Goal: Transaction & Acquisition: Purchase product/service

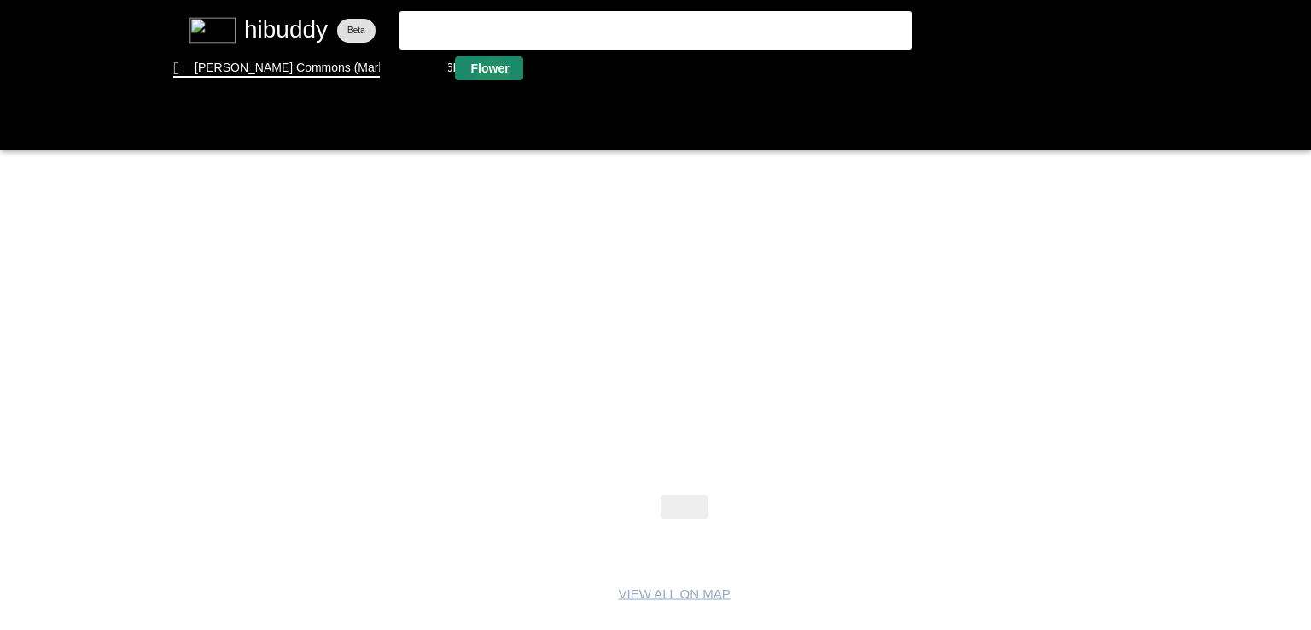
click at [494, 78] on flt-glass-pane at bounding box center [655, 315] width 1311 height 630
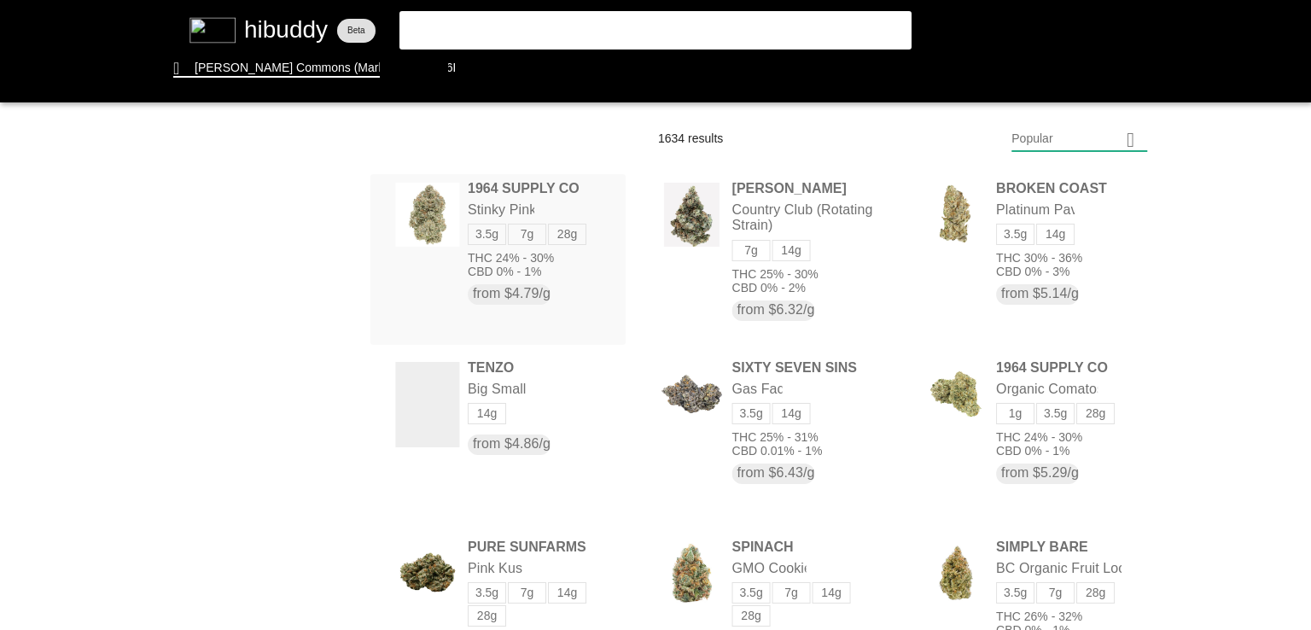
click at [495, 228] on flt-glass-pane at bounding box center [655, 315] width 1311 height 630
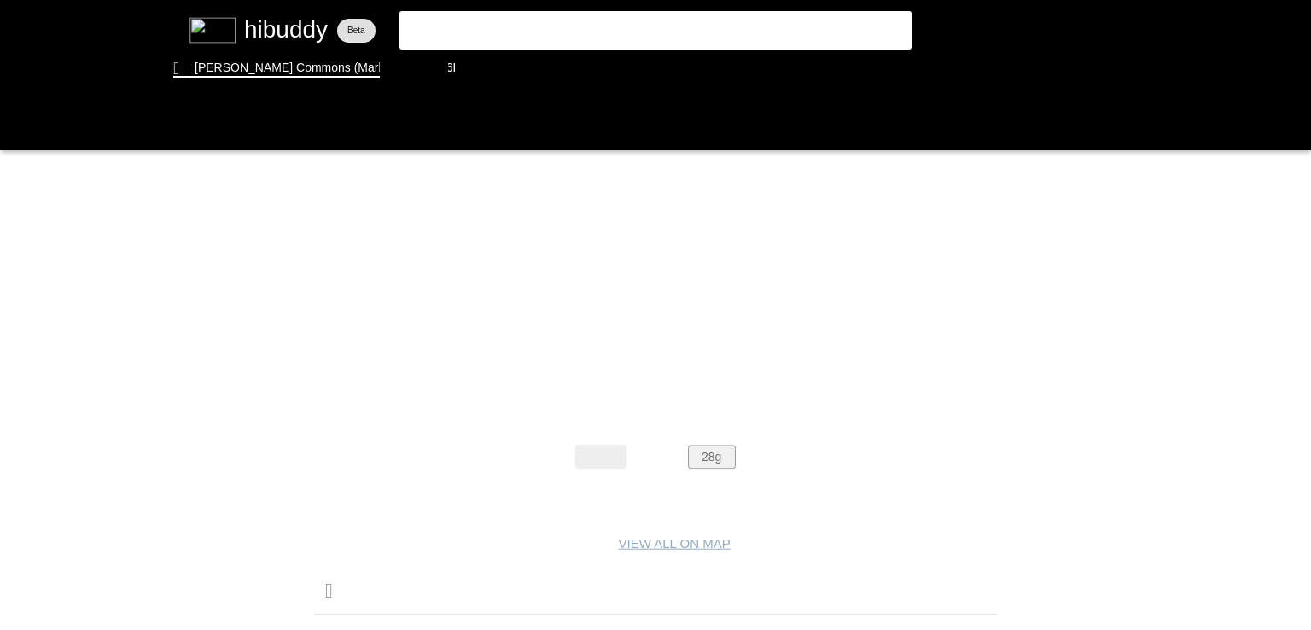
click at [724, 456] on flt-glass-pane at bounding box center [655, 315] width 1311 height 630
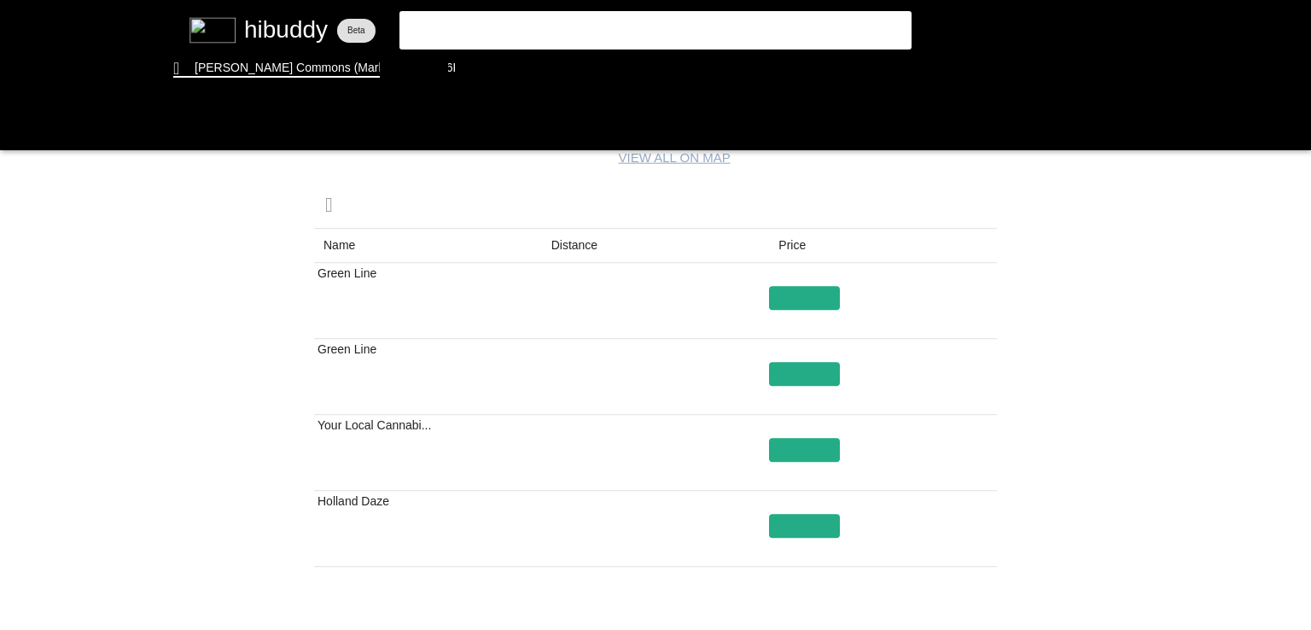
click at [570, 231] on flt-glass-pane at bounding box center [655, 315] width 1311 height 630
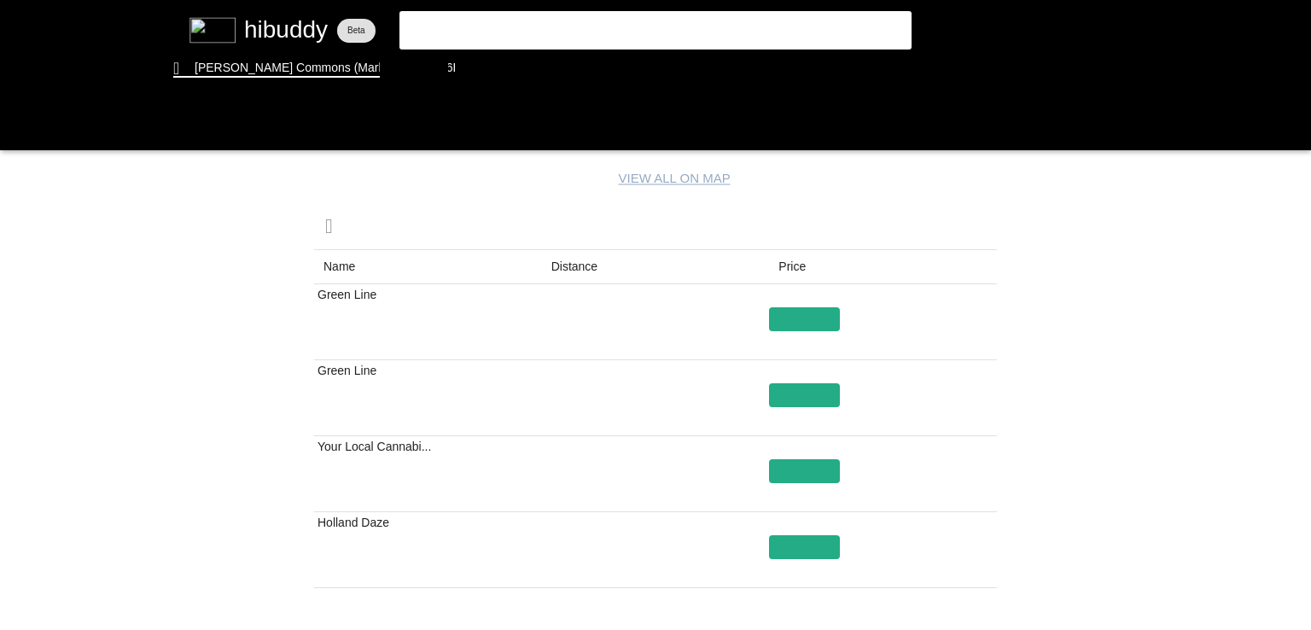
drag, startPoint x: 570, startPoint y: 231, endPoint x: 573, endPoint y: 257, distance: 25.8
click at [573, 257] on flt-glass-pane at bounding box center [655, 315] width 1311 height 630
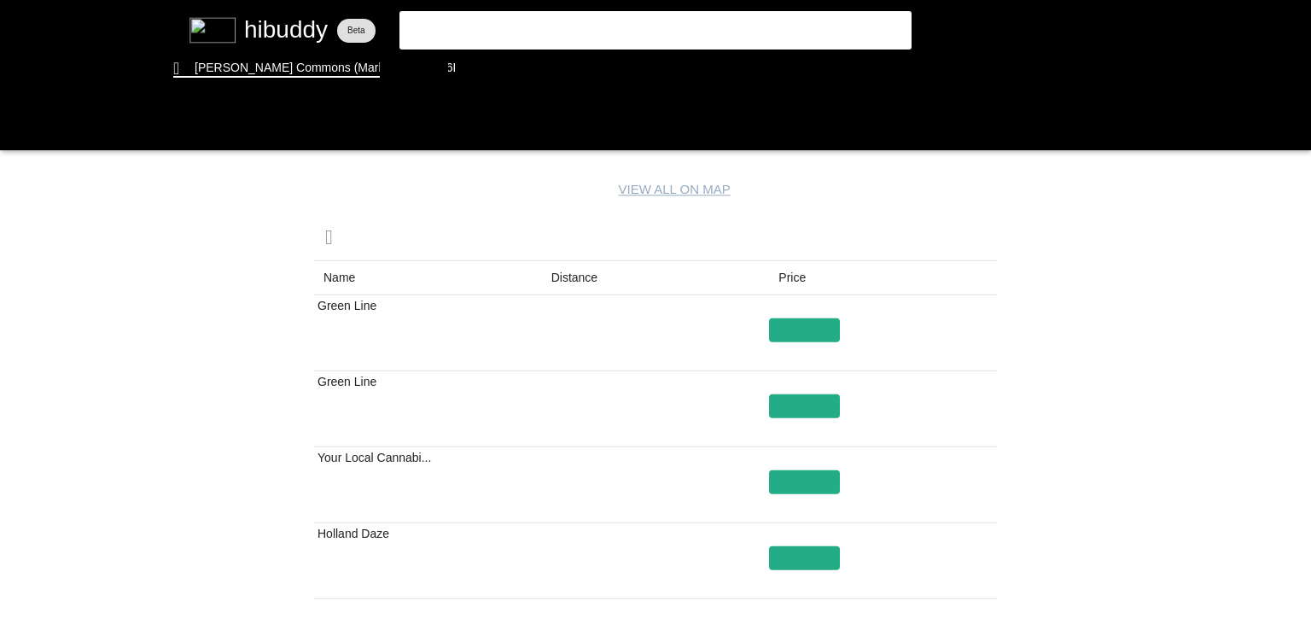
click at [577, 277] on flt-glass-pane at bounding box center [655, 315] width 1311 height 630
click at [824, 326] on flt-glass-pane at bounding box center [655, 315] width 1311 height 630
click at [478, 59] on flt-glass-pane at bounding box center [655, 315] width 1311 height 630
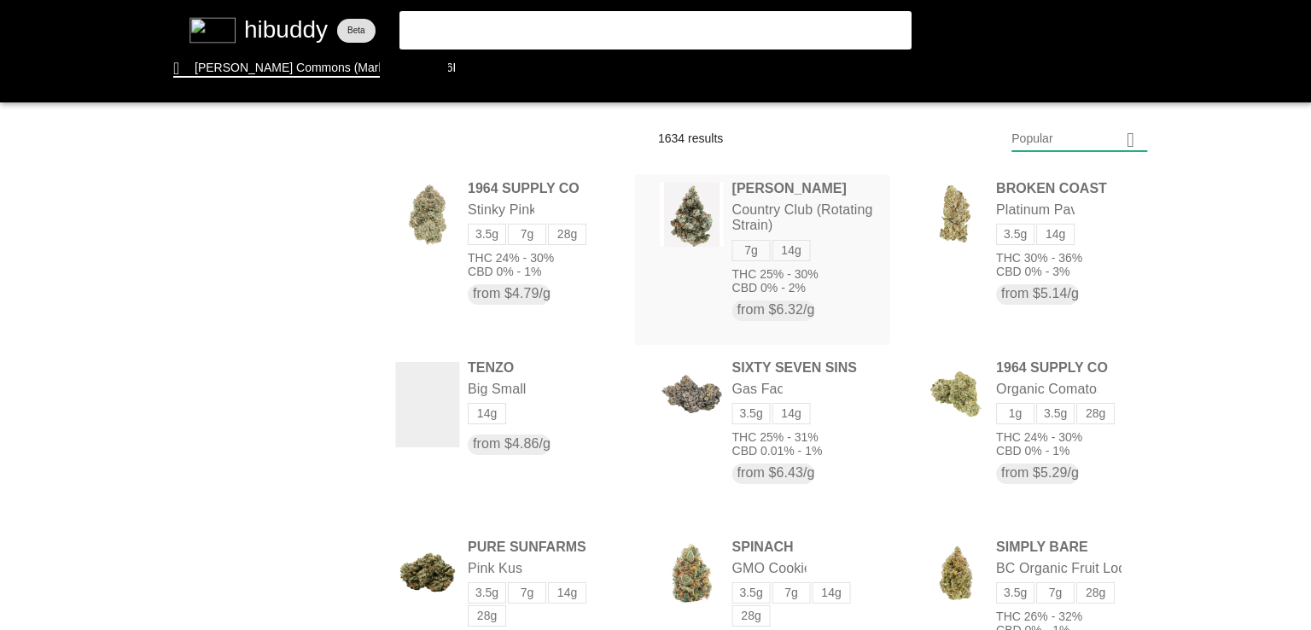
click at [790, 268] on flt-glass-pane at bounding box center [655, 315] width 1311 height 630
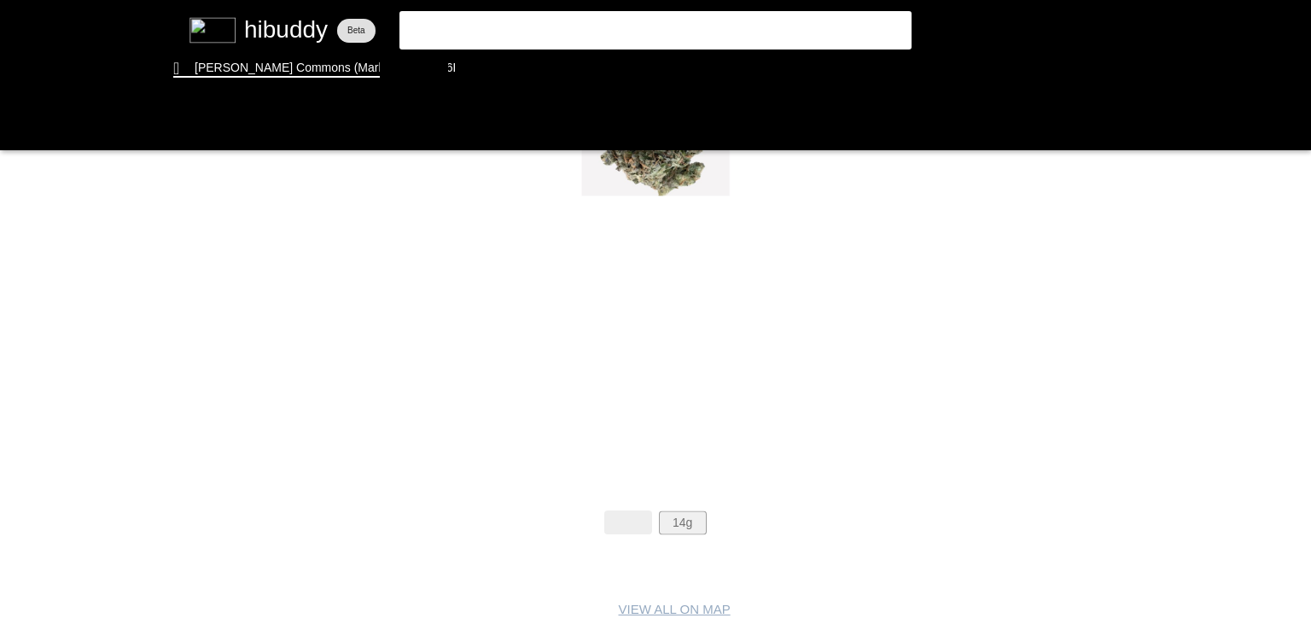
click at [679, 525] on flt-glass-pane at bounding box center [655, 315] width 1311 height 630
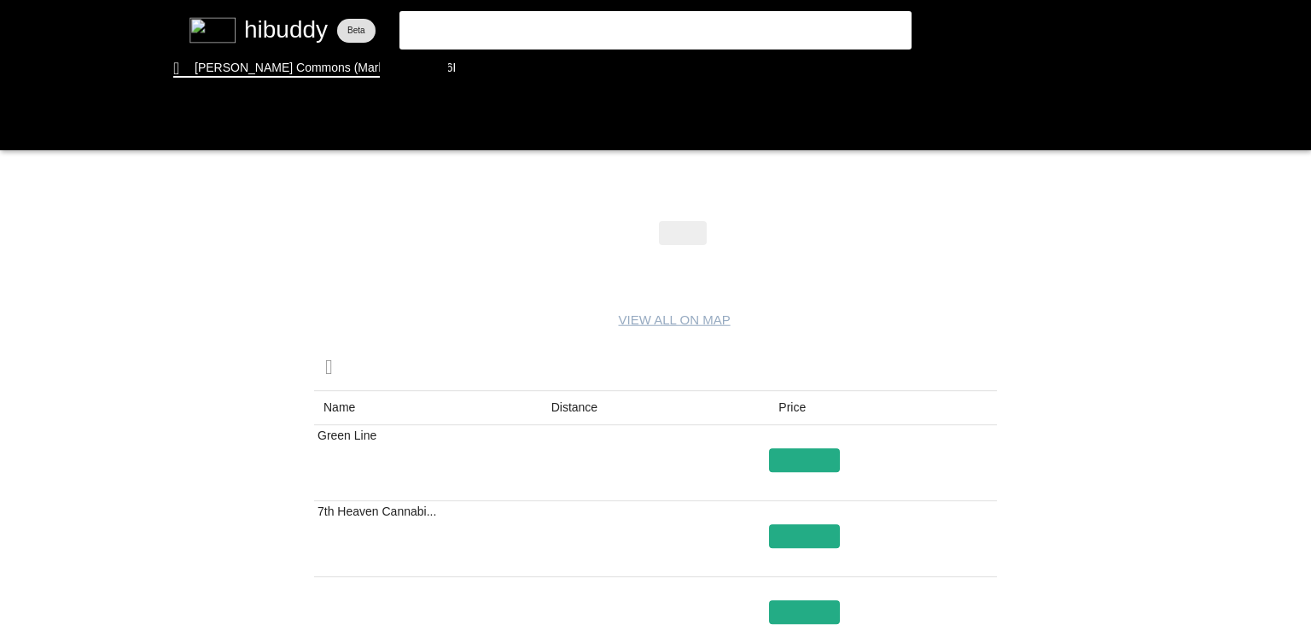
click at [580, 407] on flt-glass-pane at bounding box center [655, 315] width 1311 height 630
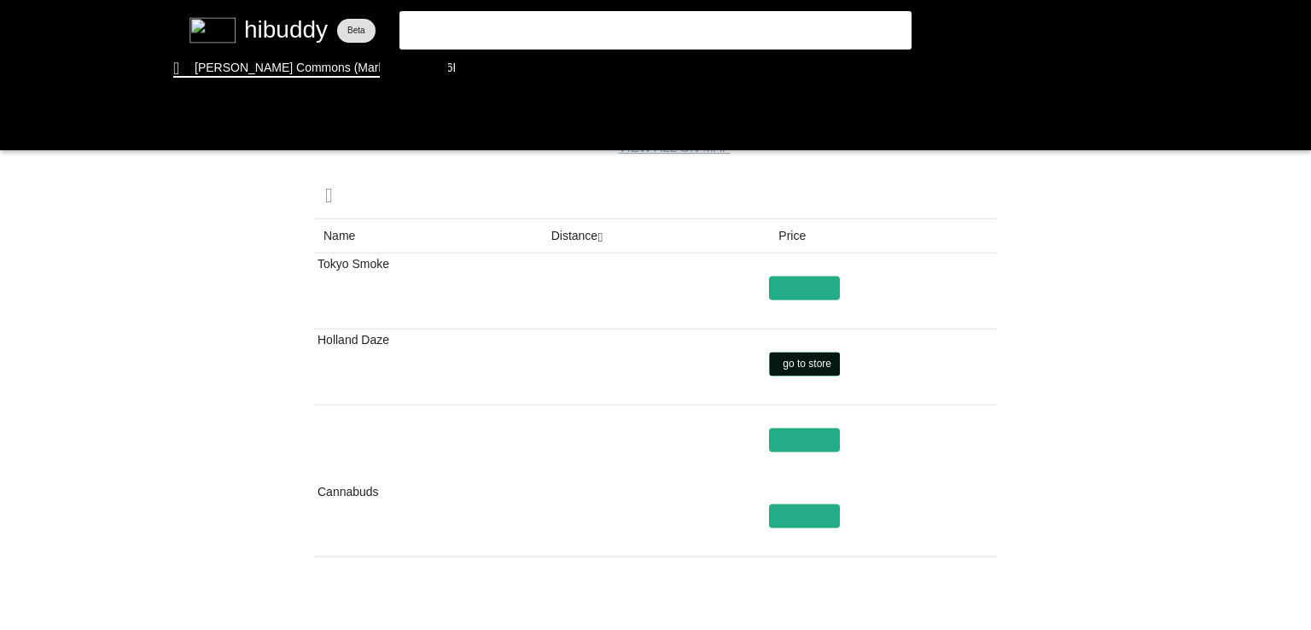
click at [810, 356] on flt-glass-pane at bounding box center [655, 315] width 1311 height 630
